Goal: Task Accomplishment & Management: Use online tool/utility

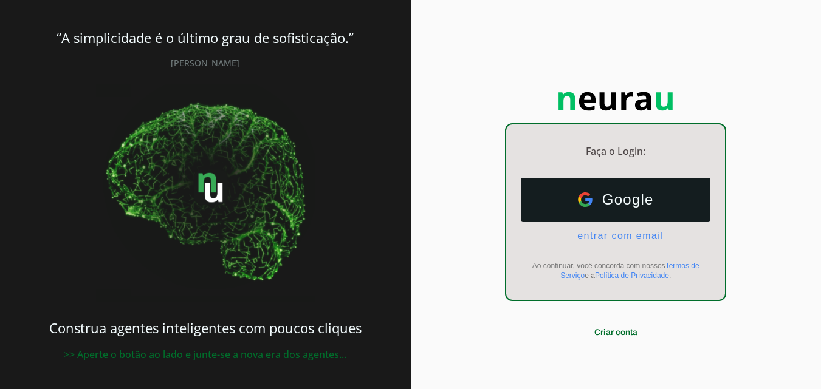
click at [624, 236] on span "entrar com email" at bounding box center [615, 236] width 96 height 11
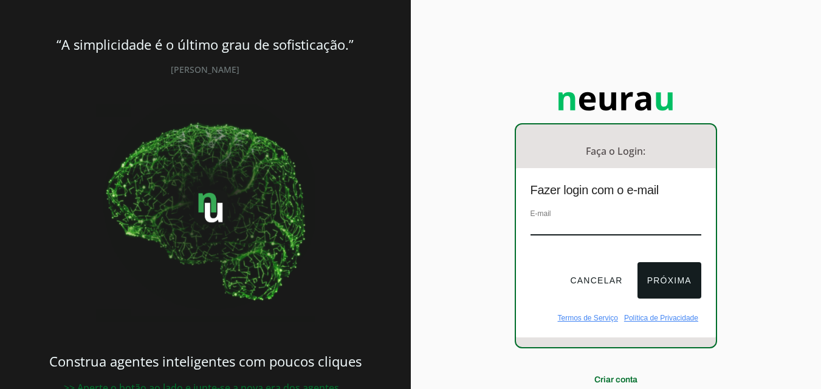
type input "[EMAIL_ADDRESS][DOMAIN_NAME]"
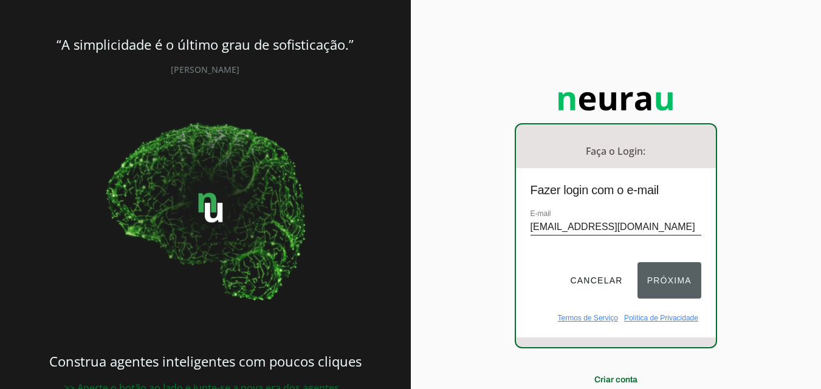
click at [669, 277] on button "Próxima" at bounding box center [669, 280] width 64 height 36
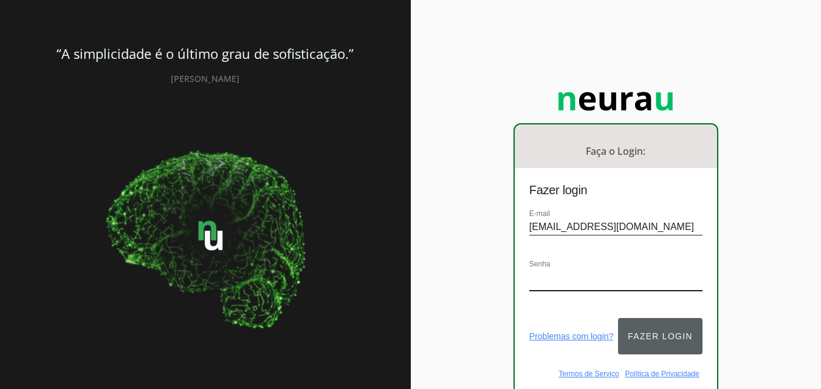
click at [670, 327] on button "Fazer login" at bounding box center [660, 336] width 84 height 36
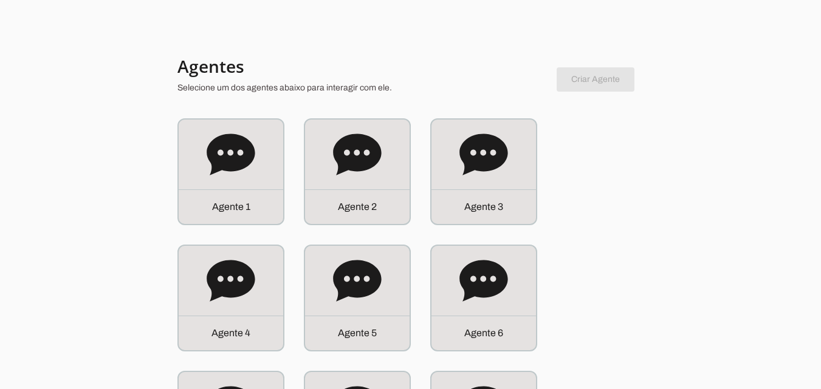
scroll to position [61, 0]
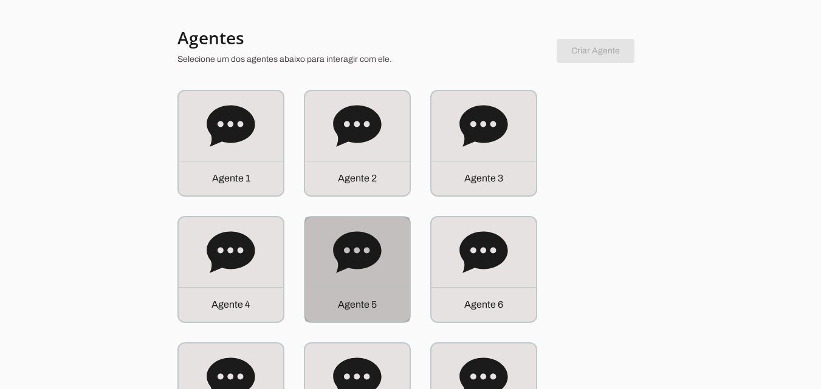
click at [361, 256] on icon at bounding box center [357, 251] width 48 height 41
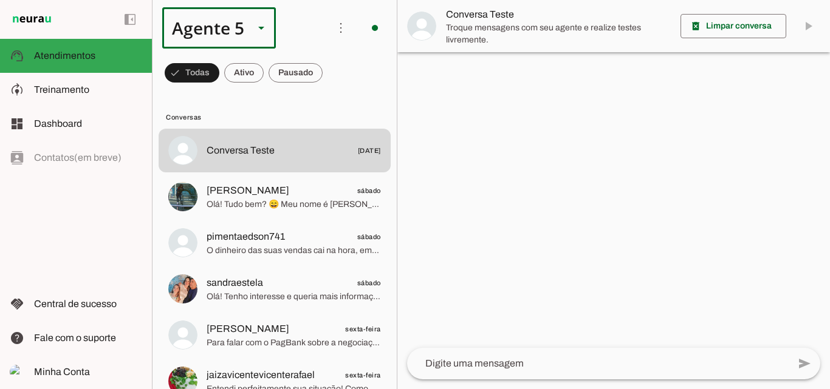
click at [263, 29] on icon at bounding box center [261, 28] width 6 height 3
click at [334, 343] on slot at bounding box center [381, 350] width 94 height 15
type md-outlined-select "91mTuF0y51EPNuldIesI"
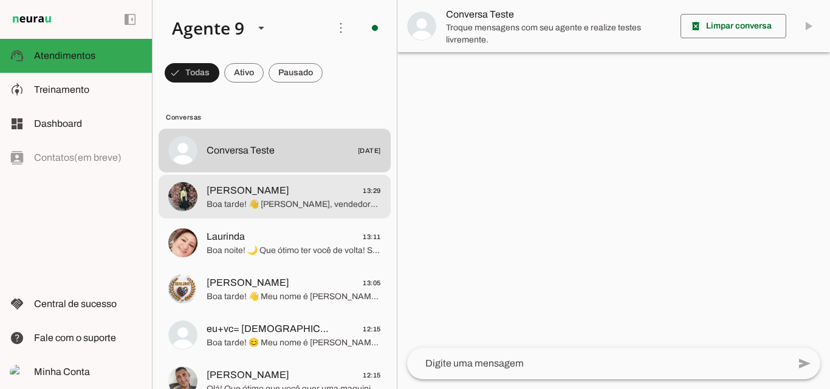
click at [279, 202] on span "Boa tarde! 👋 [PERSON_NAME], vendedora afiliada oficial PagBank desde 2017. Temo…" at bounding box center [293, 205] width 174 height 12
